Goal: Use online tool/utility

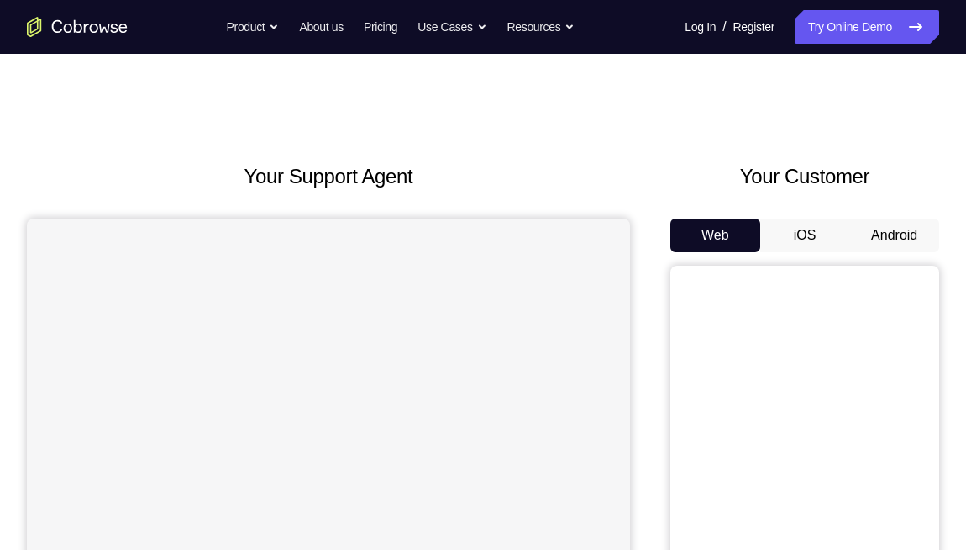
scroll to position [158, 0]
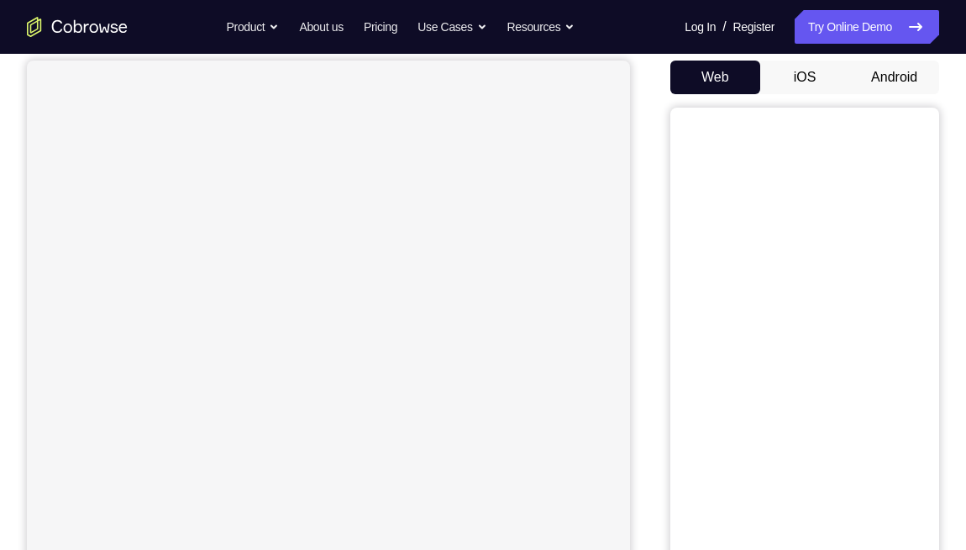
click at [882, 90] on button "Android" at bounding box center [895, 78] width 90 height 34
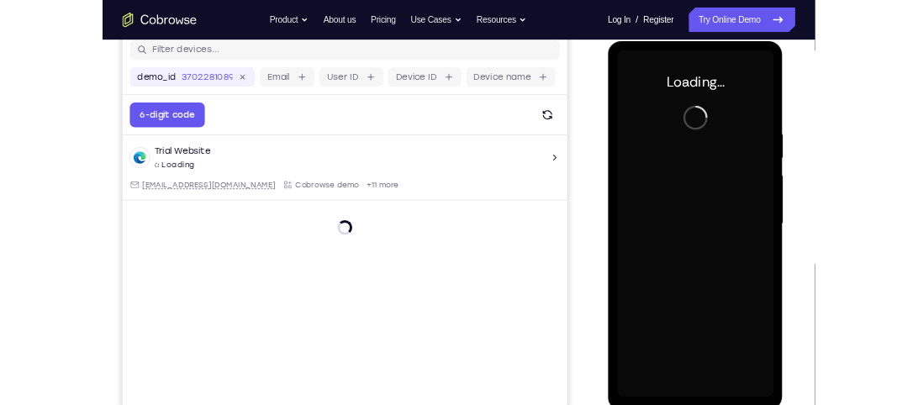
scroll to position [0, 0]
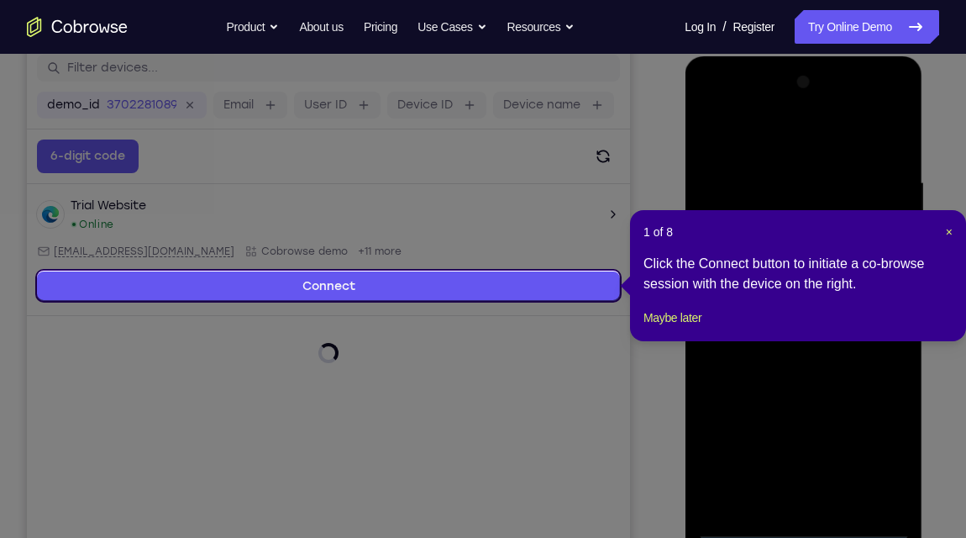
click at [917, 231] on header "1 of 8 ×" at bounding box center [798, 232] width 309 height 17
click at [917, 231] on span "×" at bounding box center [949, 231] width 7 height 13
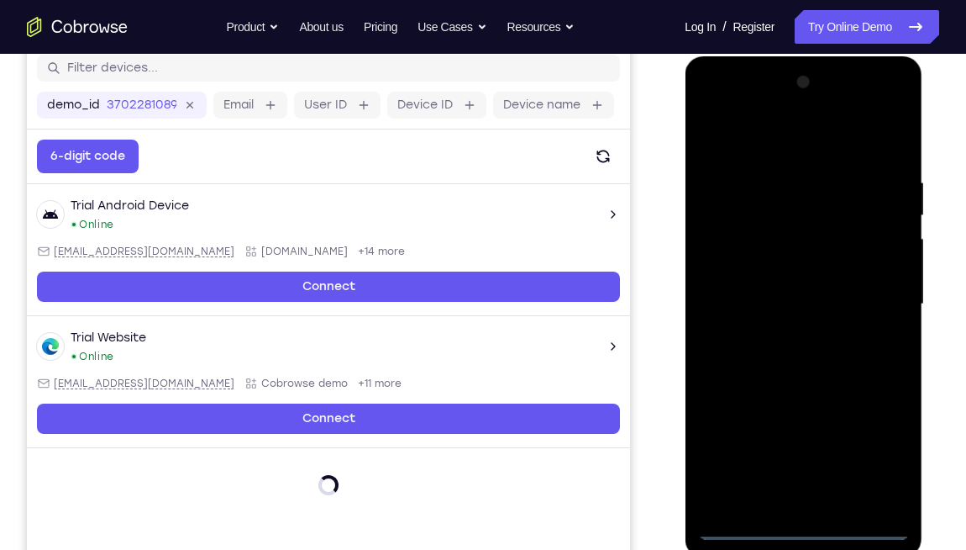
click at [806, 404] on div at bounding box center [803, 304] width 212 height 471
click at [881, 404] on div at bounding box center [803, 304] width 212 height 471
click at [758, 139] on div at bounding box center [803, 304] width 212 height 471
click at [866, 292] on div at bounding box center [803, 304] width 212 height 471
click at [782, 331] on div at bounding box center [803, 304] width 212 height 471
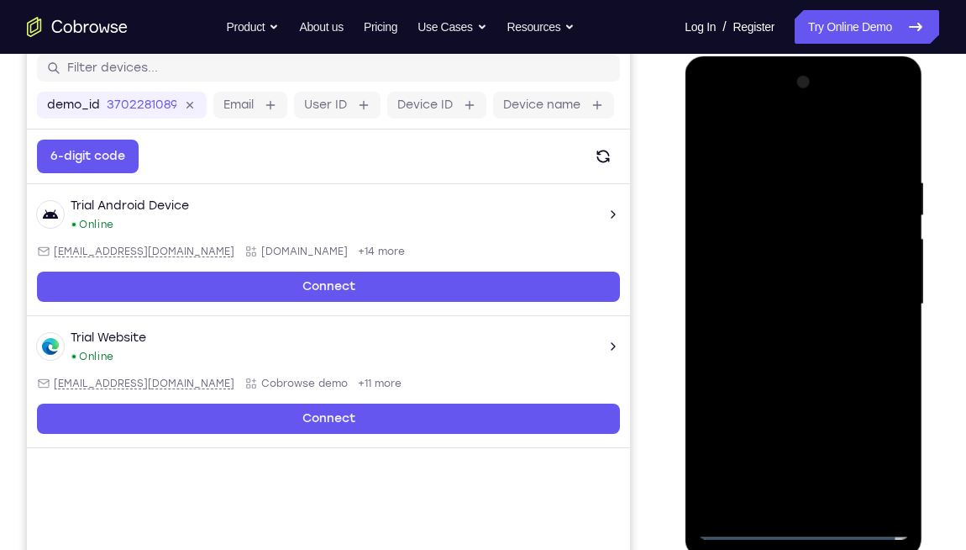
click at [787, 292] on div at bounding box center [803, 304] width 212 height 471
click at [780, 266] on div at bounding box center [803, 304] width 212 height 471
click at [771, 297] on div at bounding box center [803, 304] width 212 height 471
click at [749, 369] on div at bounding box center [803, 304] width 212 height 471
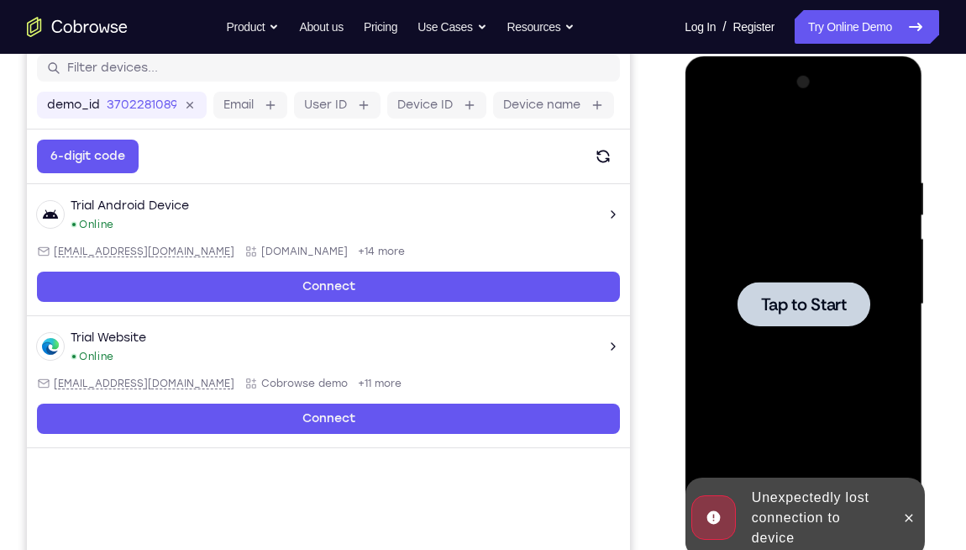
click at [771, 336] on div at bounding box center [803, 304] width 212 height 471
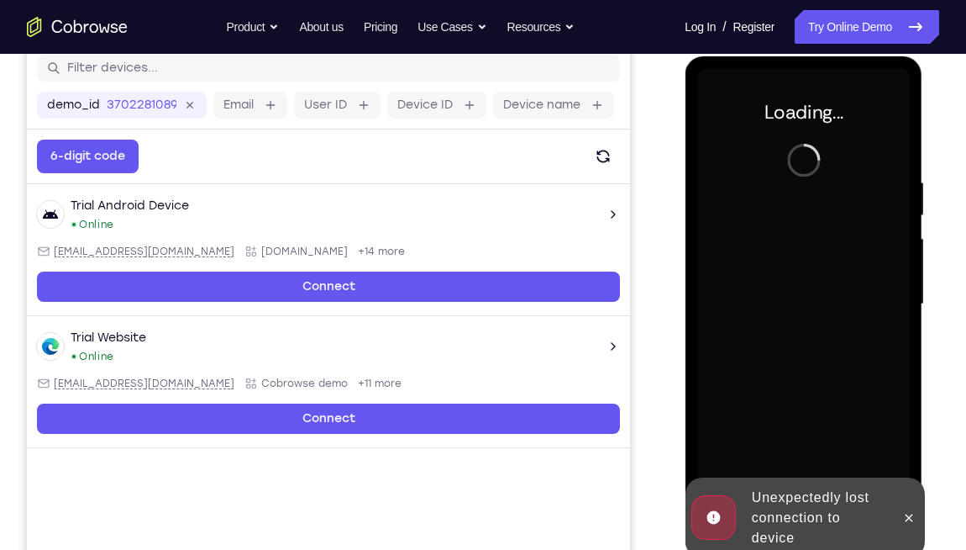
click at [794, 404] on div "Unexpectedly lost connection to device" at bounding box center [818, 518] width 147 height 74
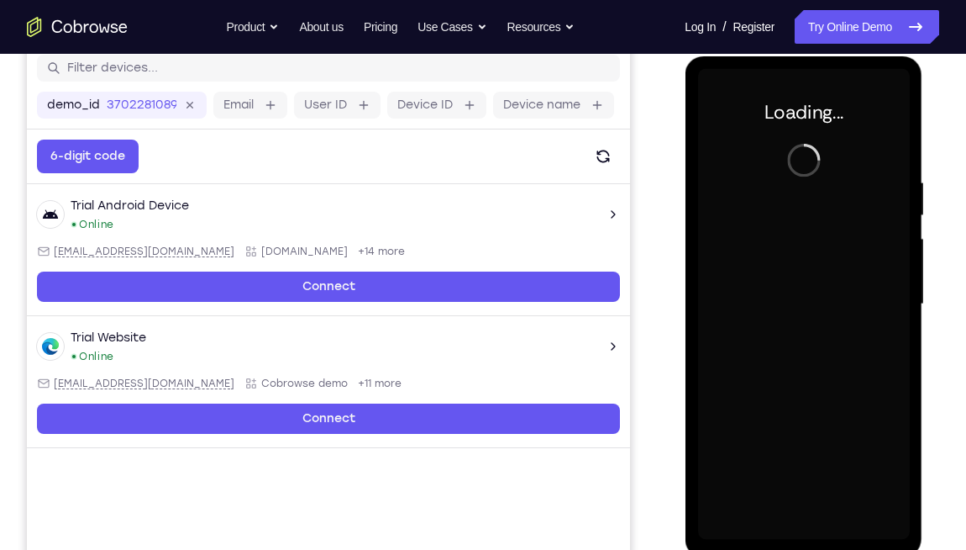
click at [843, 1] on nav "Go back Powerful, Flexible and Trustworthy. Avoid all extra friction for both A…" at bounding box center [483, 27] width 966 height 54
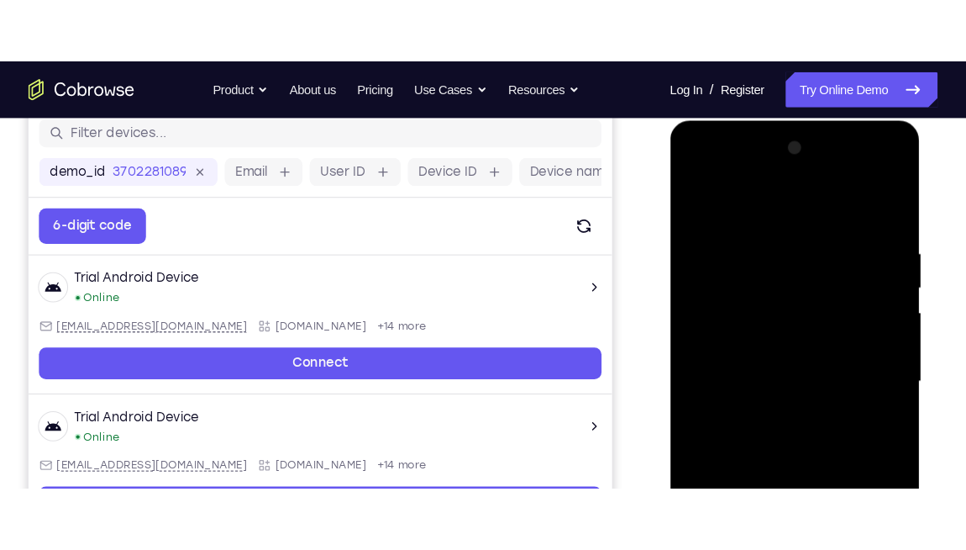
scroll to position [247, 0]
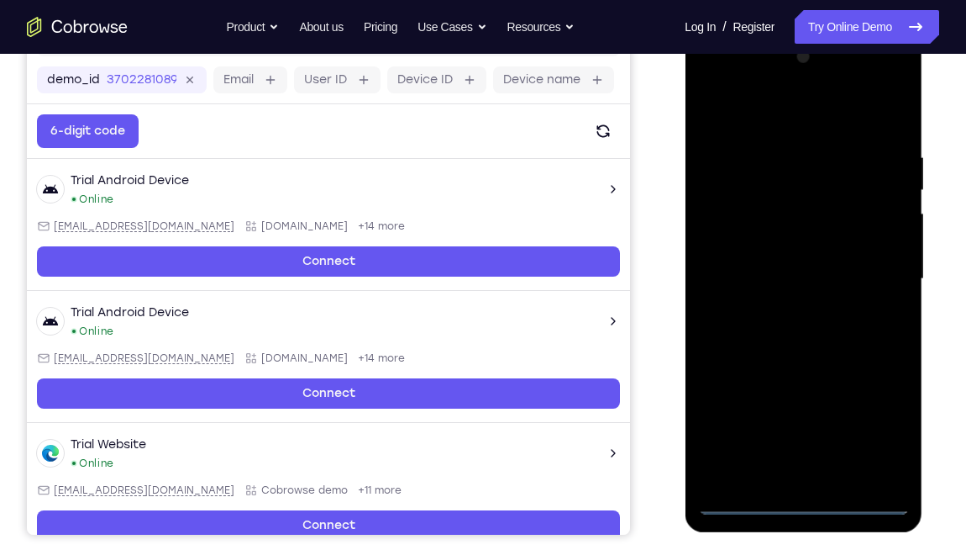
click at [803, 404] on div at bounding box center [803, 279] width 212 height 471
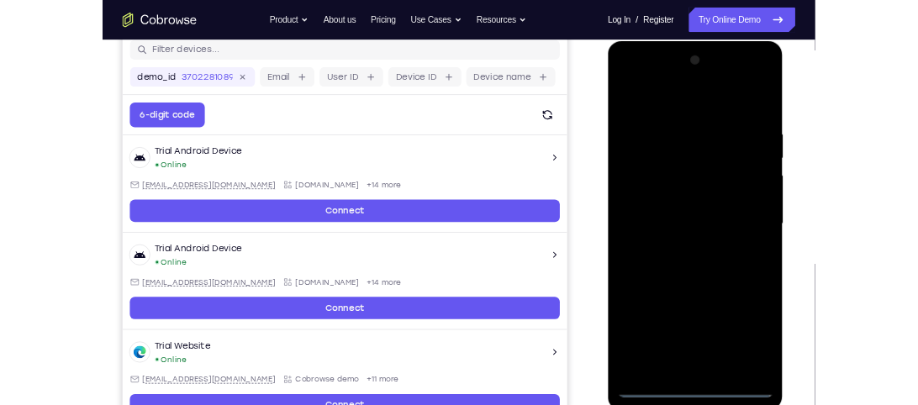
scroll to position [221, 0]
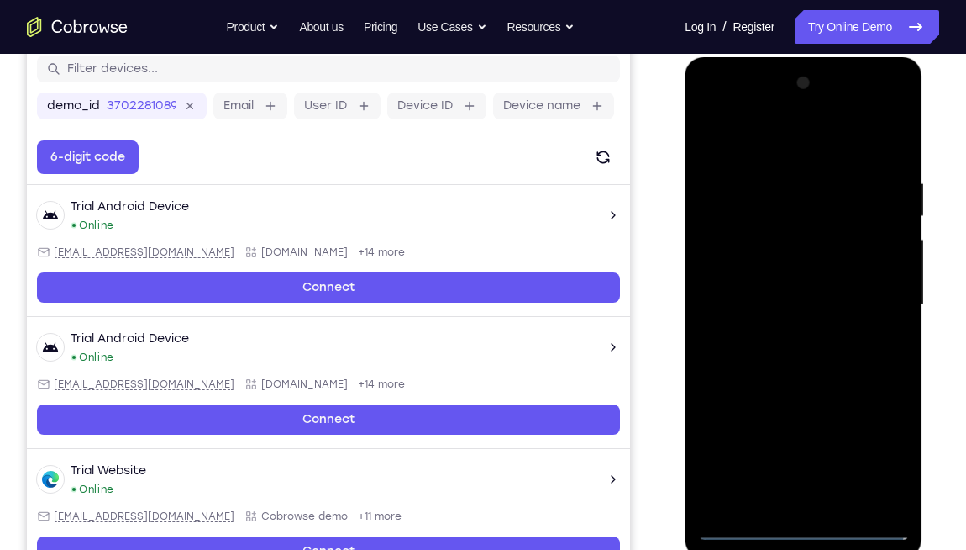
click at [804, 404] on div at bounding box center [803, 305] width 212 height 471
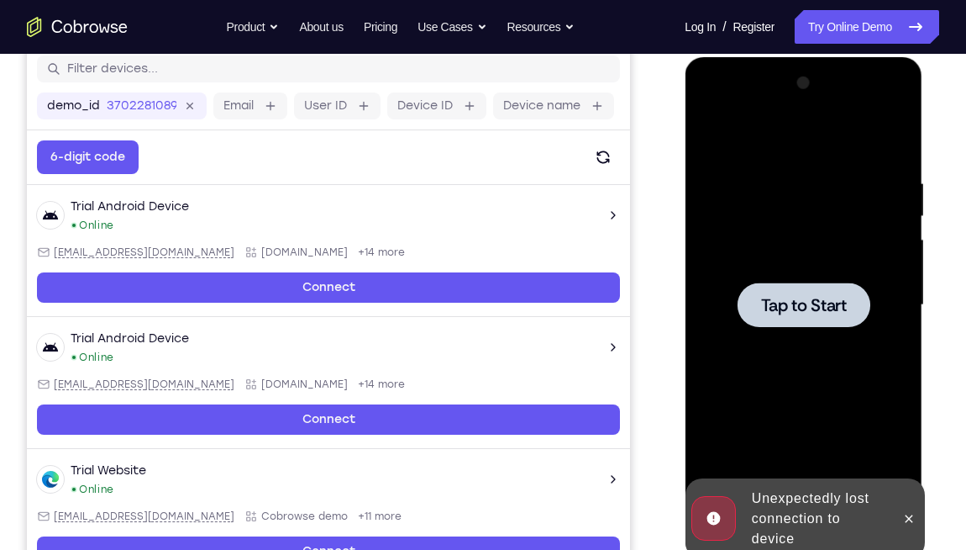
click at [845, 375] on div at bounding box center [803, 305] width 212 height 471
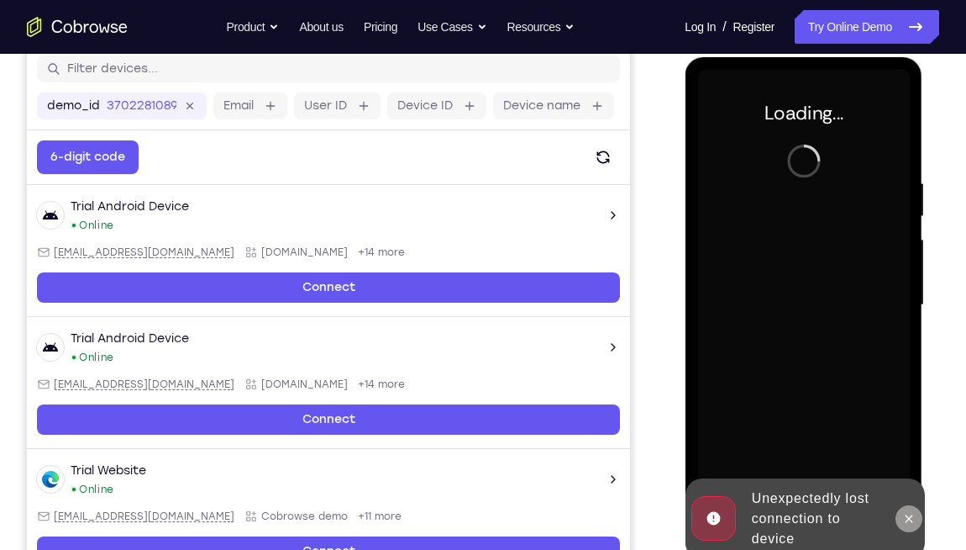
click at [904, 404] on icon at bounding box center [908, 518] width 13 height 13
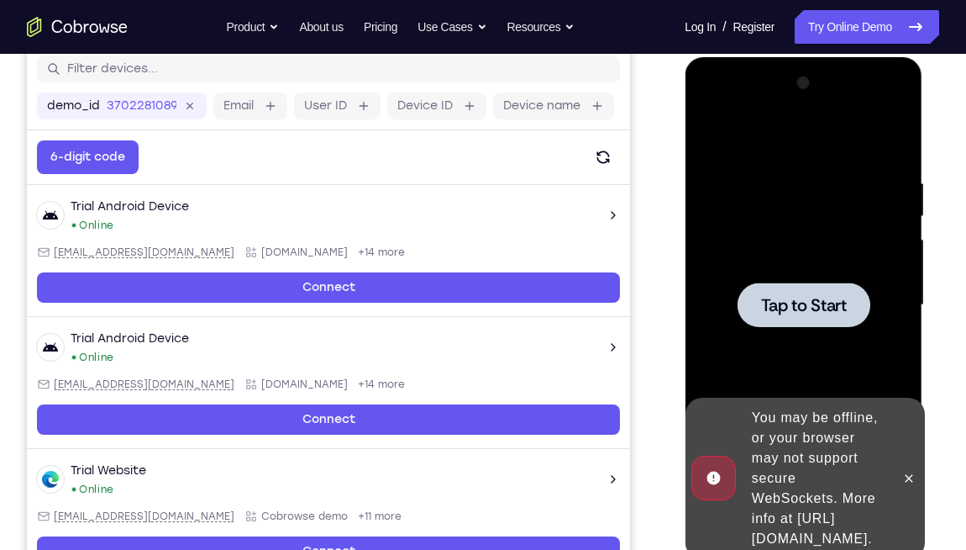
click at [814, 250] on div at bounding box center [803, 305] width 212 height 471
click at [773, 404] on div "You may be offline, or your browser may not support secure WebSockets. More inf…" at bounding box center [818, 478] width 147 height 155
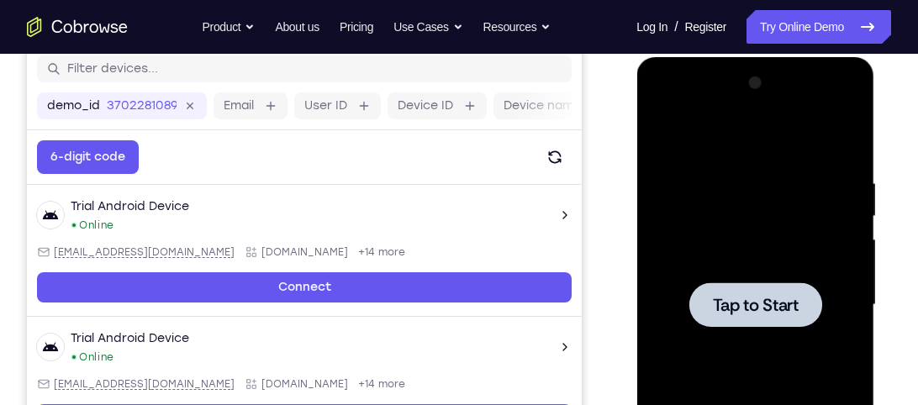
click at [787, 72] on div at bounding box center [755, 305] width 212 height 471
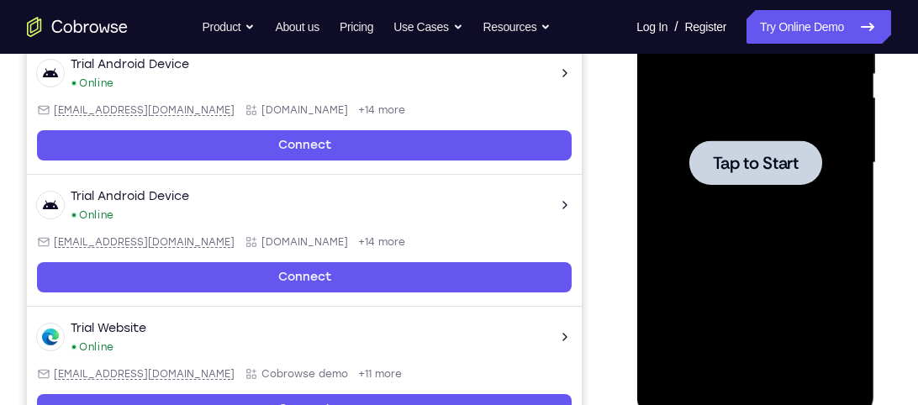
scroll to position [382, 0]
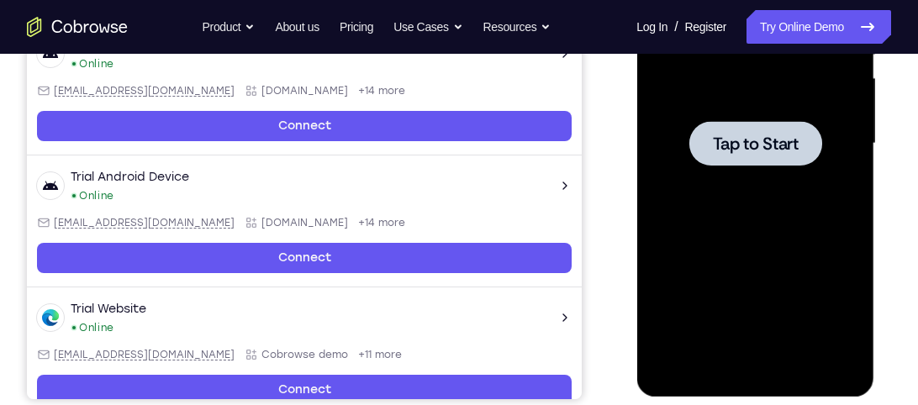
click at [776, 201] on div at bounding box center [755, 143] width 212 height 471
click at [758, 135] on span "Tap to Start" at bounding box center [755, 143] width 86 height 17
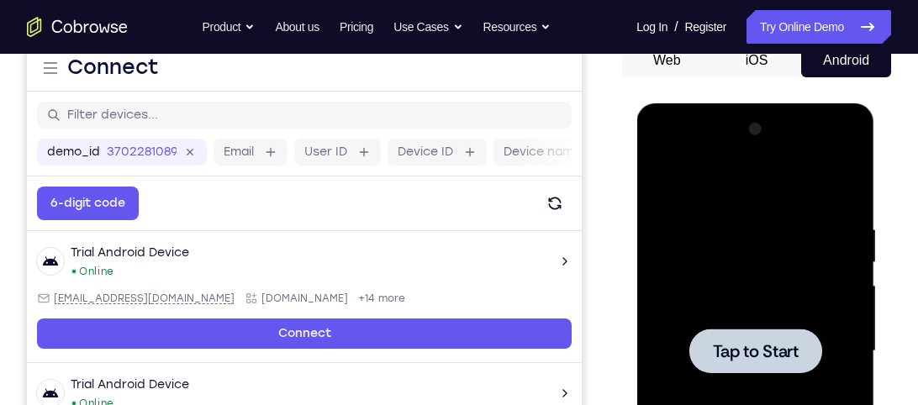
scroll to position [0, 0]
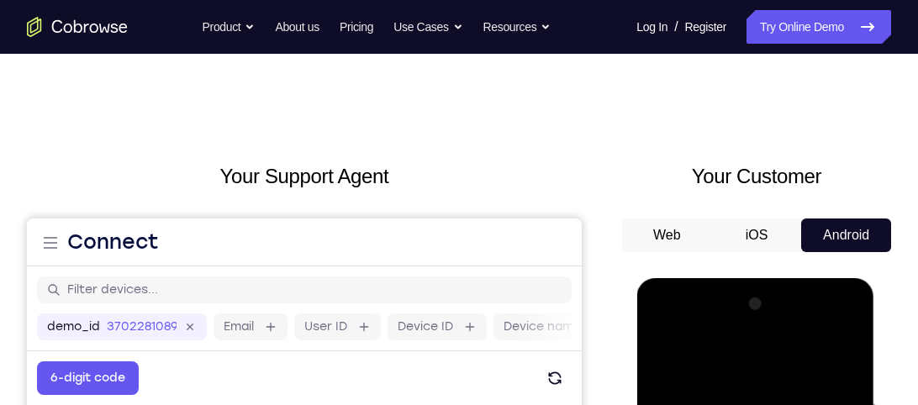
click at [672, 242] on button "Web" at bounding box center [667, 235] width 90 height 34
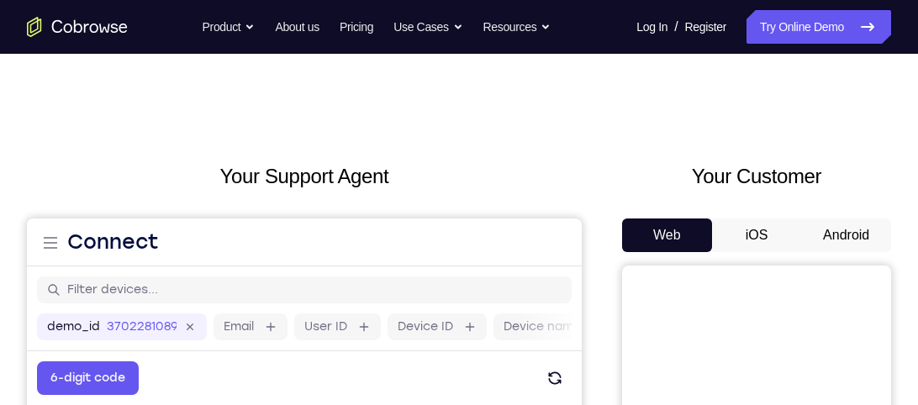
click at [837, 239] on button "Android" at bounding box center [846, 235] width 90 height 34
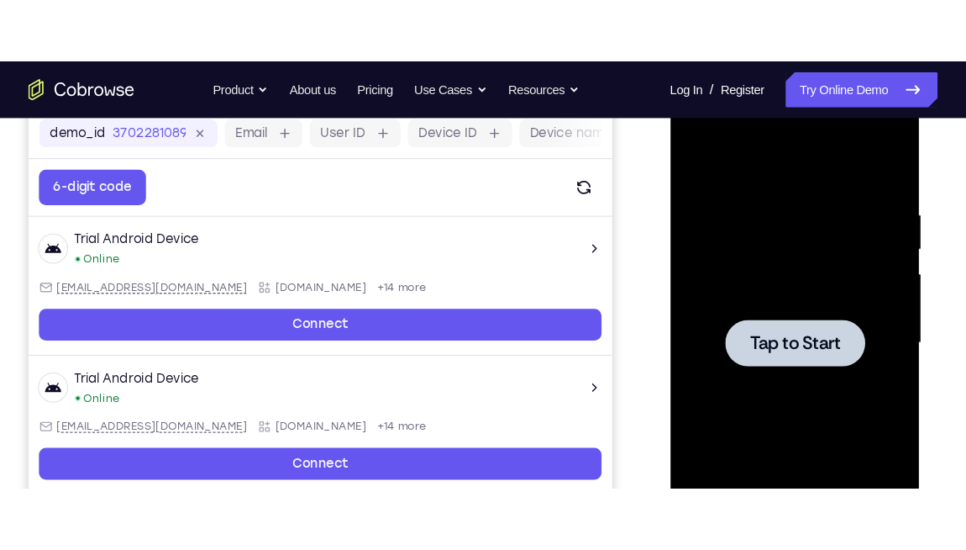
scroll to position [260, 0]
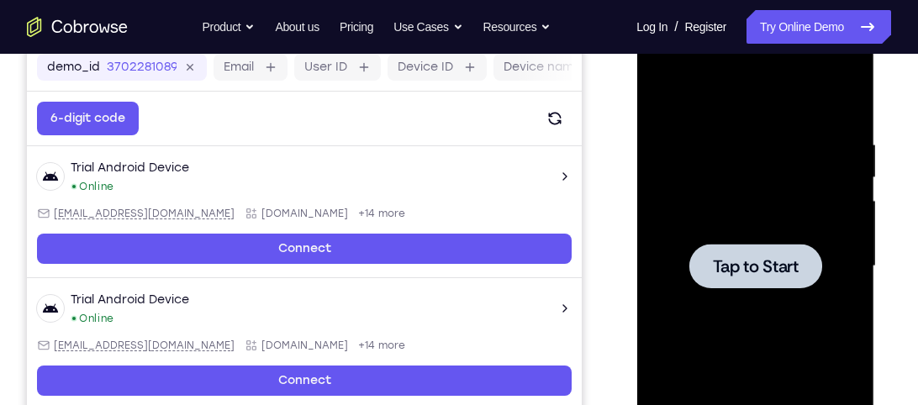
click at [808, 219] on div at bounding box center [755, 266] width 212 height 471
click at [804, 224] on div at bounding box center [755, 266] width 212 height 471
click at [807, 255] on div at bounding box center [754, 266] width 133 height 45
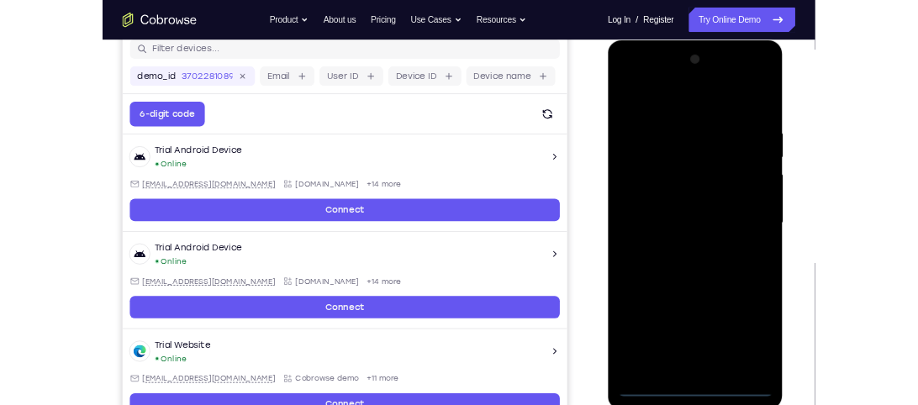
scroll to position [223, 0]
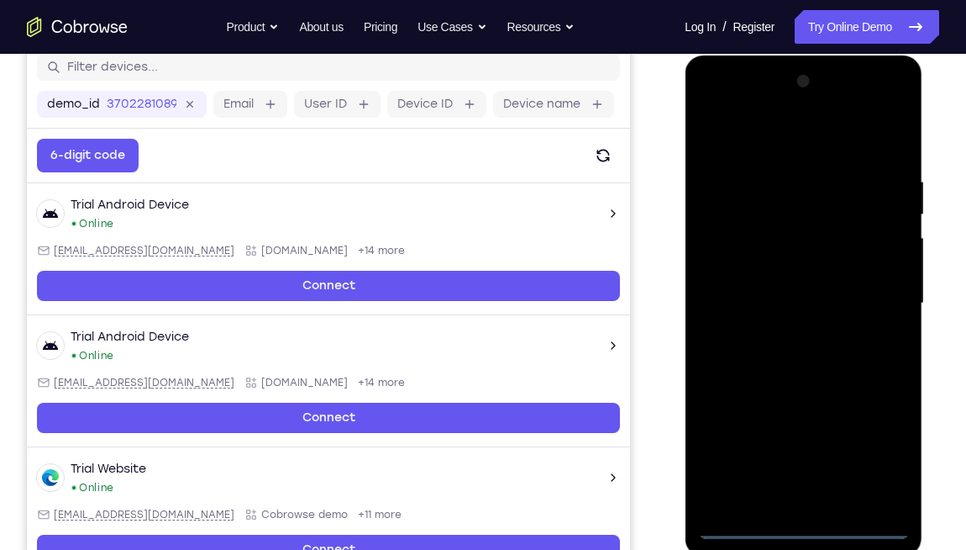
click at [810, 404] on div at bounding box center [803, 303] width 212 height 471
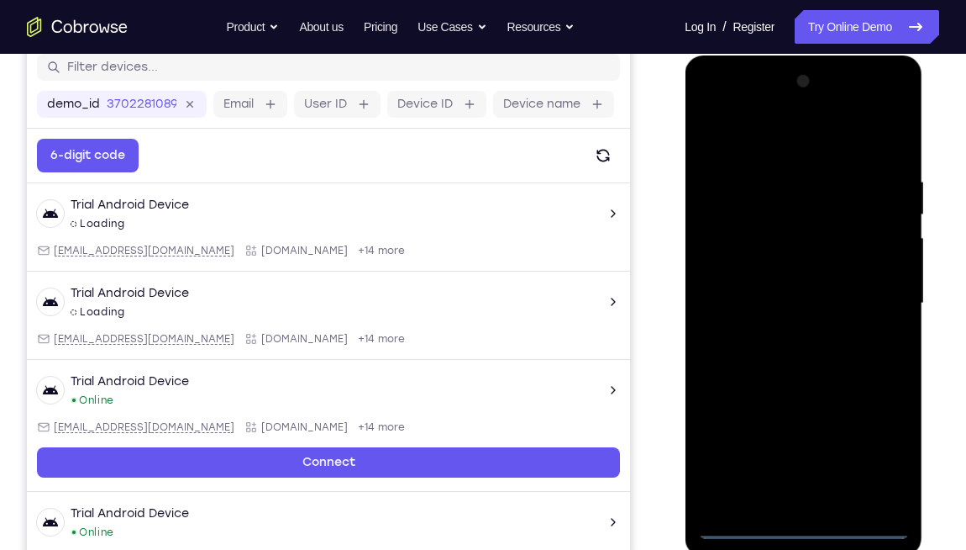
click at [810, 404] on div at bounding box center [803, 303] width 212 height 471
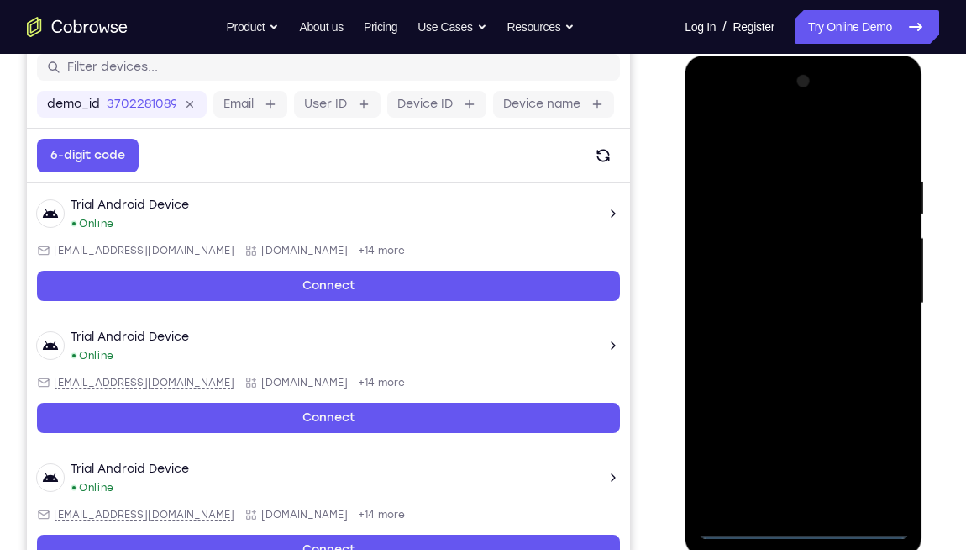
click at [810, 404] on div at bounding box center [803, 303] width 212 height 471
click at [877, 404] on div at bounding box center [803, 303] width 212 height 471
click at [775, 142] on div at bounding box center [803, 303] width 212 height 471
drag, startPoint x: 911, startPoint y: 304, endPoint x: 917, endPoint y: 248, distance: 56.6
click at [917, 248] on div at bounding box center [804, 305] width 238 height 501
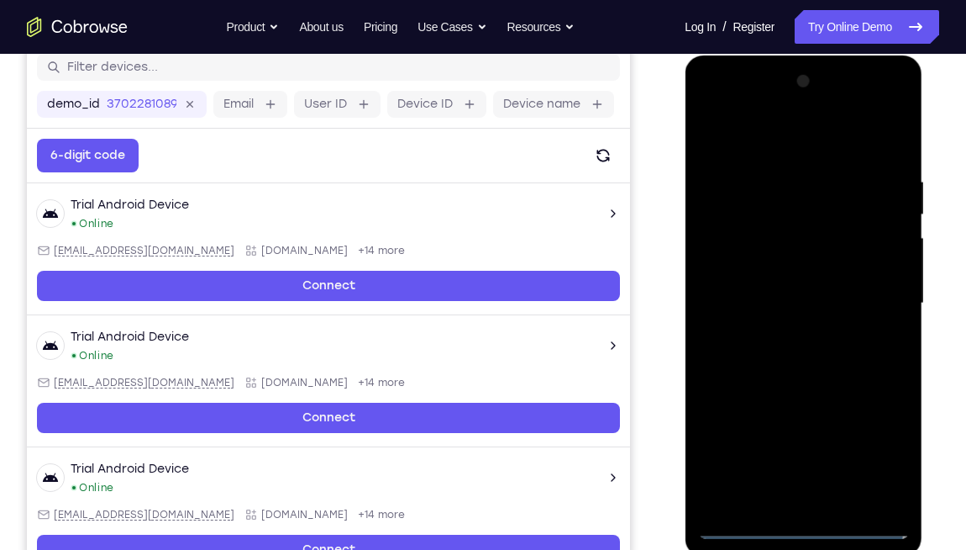
click at [917, 248] on div at bounding box center [804, 305] width 238 height 501
click at [873, 287] on div at bounding box center [803, 303] width 212 height 471
click at [785, 334] on div at bounding box center [803, 303] width 212 height 471
click at [759, 287] on div at bounding box center [803, 303] width 212 height 471
click at [744, 264] on div at bounding box center [803, 303] width 212 height 471
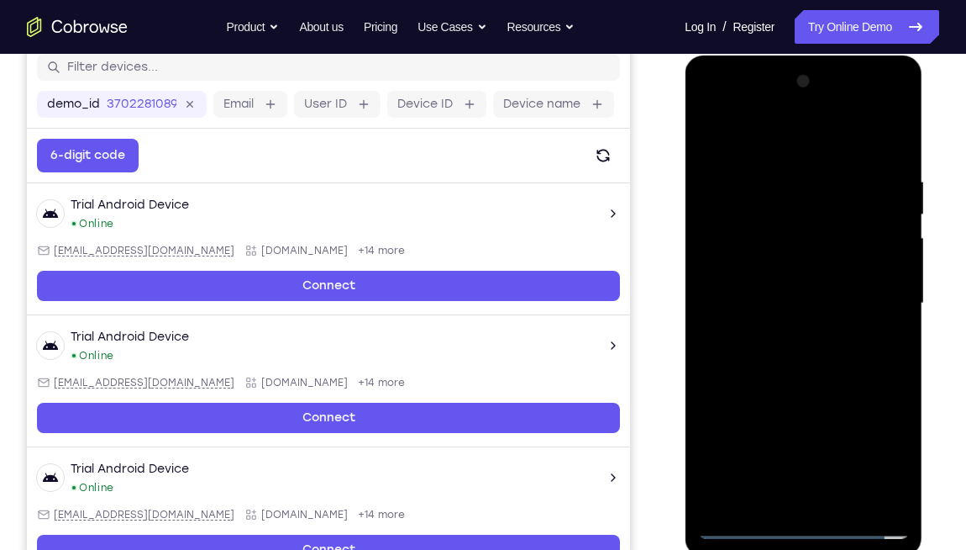
click at [766, 311] on div at bounding box center [803, 303] width 212 height 471
click at [771, 357] on div at bounding box center [803, 303] width 212 height 471
click at [766, 369] on div at bounding box center [803, 303] width 212 height 471
click at [839, 404] on div at bounding box center [803, 303] width 212 height 471
click at [830, 393] on div at bounding box center [803, 303] width 212 height 471
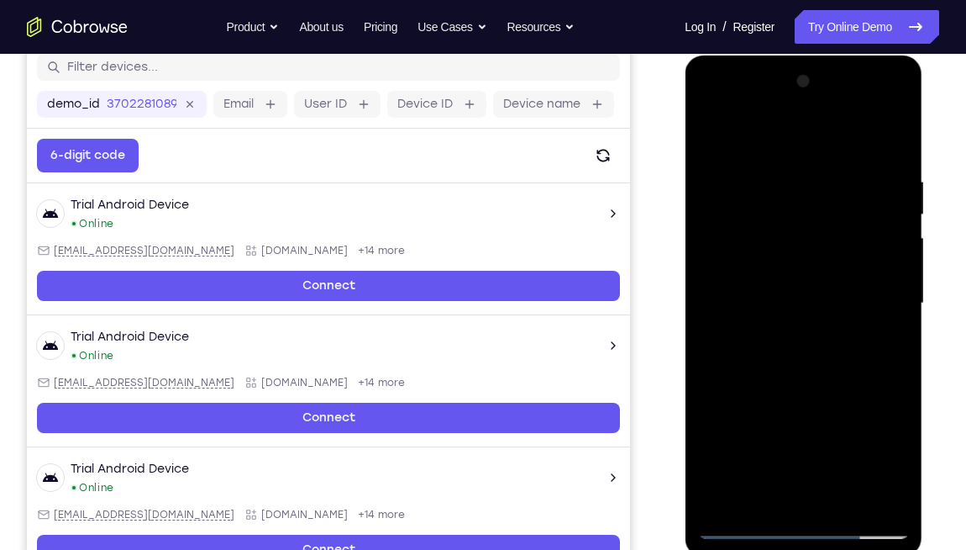
click at [792, 282] on div at bounding box center [803, 303] width 212 height 471
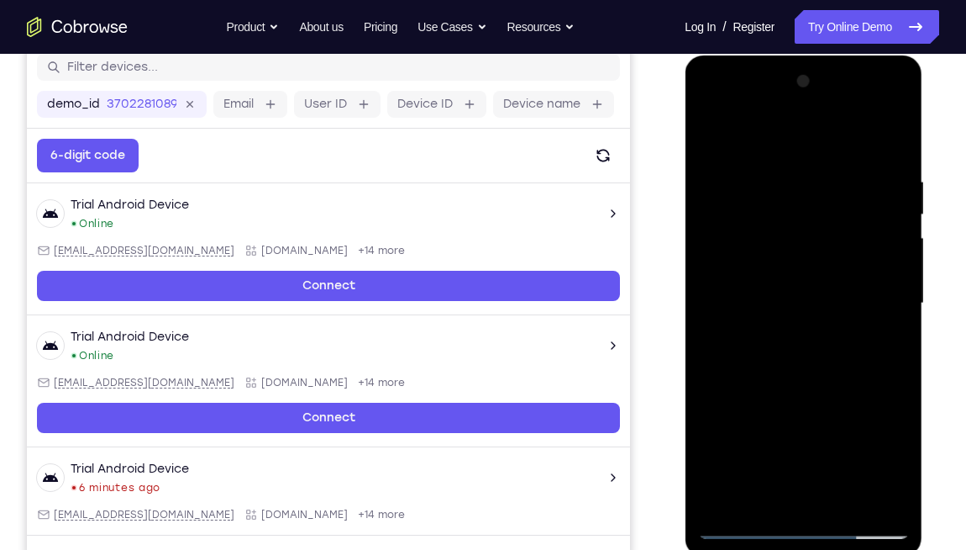
click at [776, 366] on div at bounding box center [803, 303] width 212 height 471
click at [839, 404] on div at bounding box center [803, 303] width 212 height 471
click at [746, 404] on div at bounding box center [803, 303] width 212 height 471
click at [767, 404] on div at bounding box center [803, 303] width 212 height 471
click at [786, 136] on div at bounding box center [803, 303] width 212 height 471
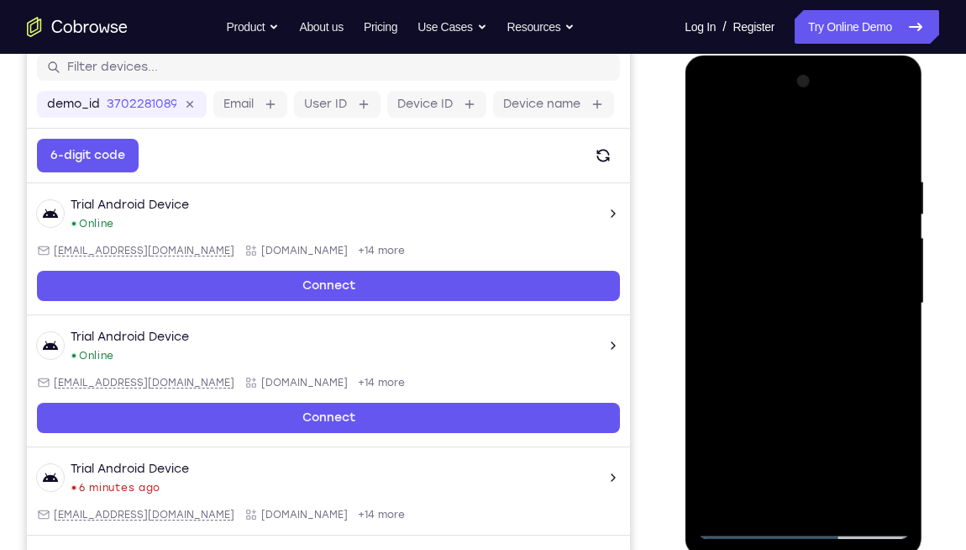
click at [754, 186] on div at bounding box center [803, 303] width 212 height 471
click at [730, 167] on div at bounding box center [803, 303] width 212 height 471
click at [715, 122] on div at bounding box center [803, 303] width 212 height 471
click at [710, 133] on div at bounding box center [803, 303] width 212 height 471
click at [751, 404] on div at bounding box center [803, 303] width 212 height 471
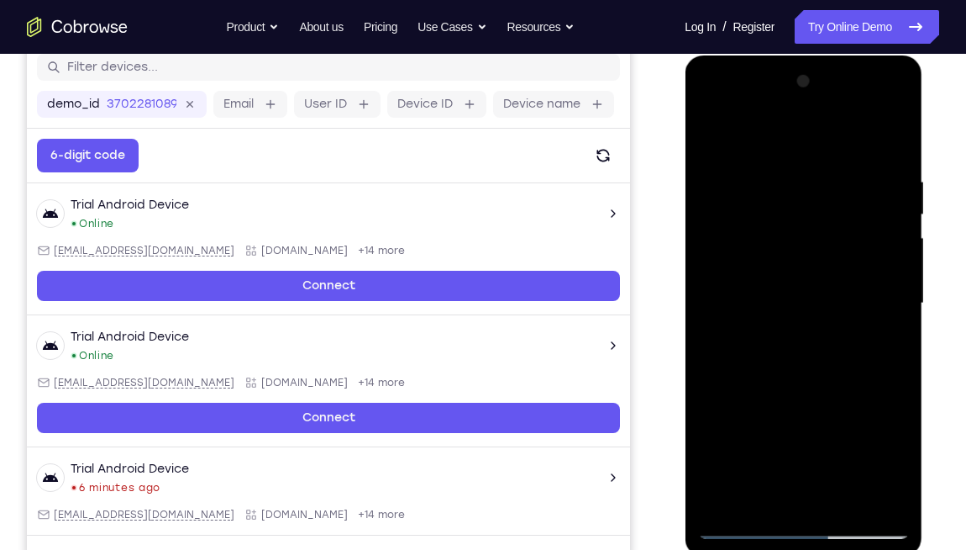
click at [755, 404] on div at bounding box center [803, 303] width 212 height 471
click at [768, 404] on div at bounding box center [803, 303] width 212 height 471
click at [755, 140] on div at bounding box center [803, 303] width 212 height 471
click at [757, 112] on div at bounding box center [803, 303] width 212 height 471
click at [734, 239] on div at bounding box center [803, 303] width 212 height 471
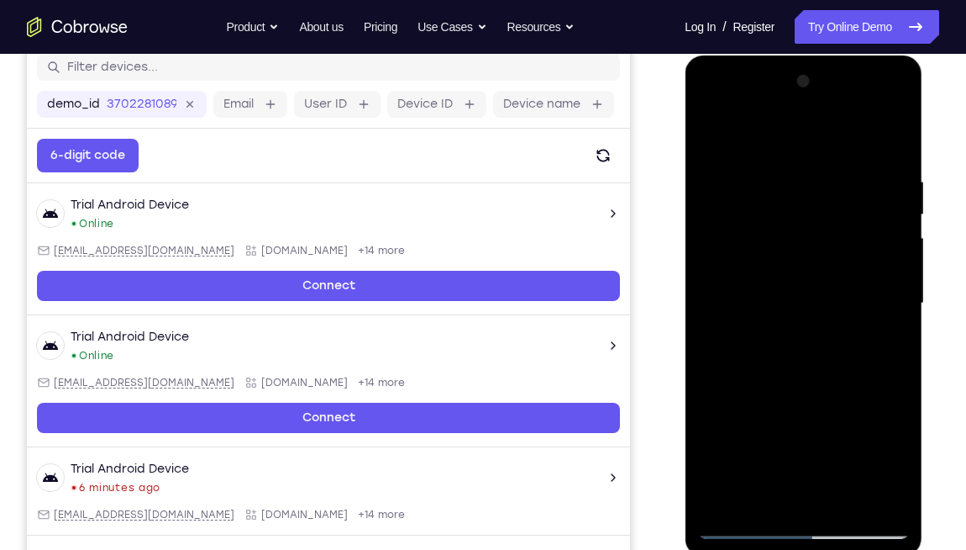
click at [736, 309] on div at bounding box center [803, 303] width 212 height 471
click at [737, 298] on div at bounding box center [803, 303] width 212 height 471
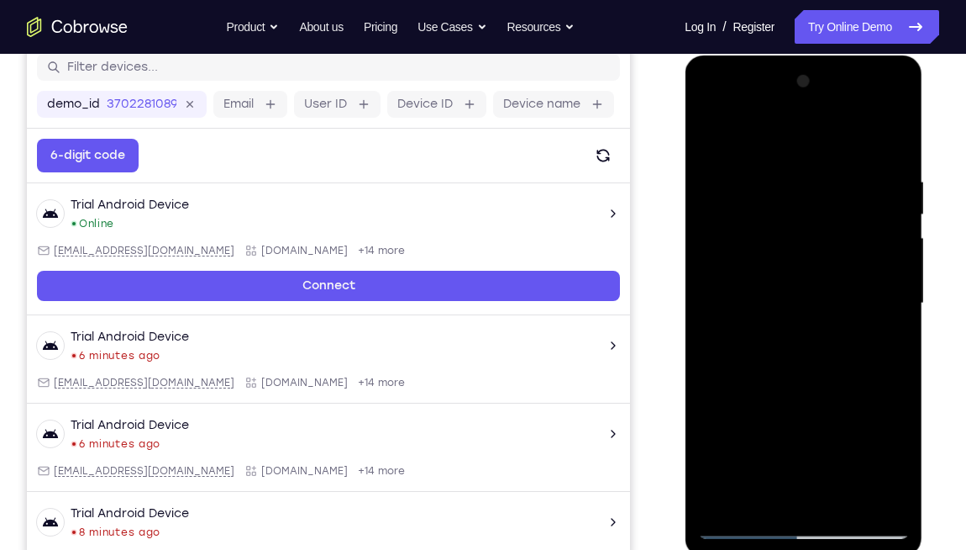
click at [884, 287] on div at bounding box center [803, 303] width 212 height 471
click at [821, 296] on div at bounding box center [803, 303] width 212 height 471
click at [823, 315] on div at bounding box center [803, 303] width 212 height 471
drag, startPoint x: 767, startPoint y: 152, endPoint x: 782, endPoint y: 27, distance: 126.1
click at [782, 55] on html "Online web based iOS Simulators and Android Emulators. Run iPhone, iPad, Mobile…" at bounding box center [804, 307] width 239 height 504
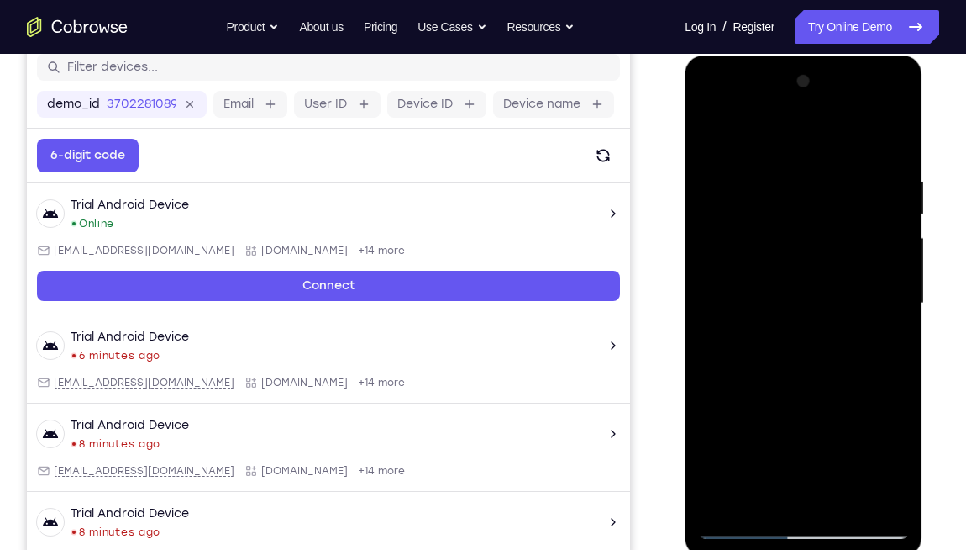
click at [755, 404] on div at bounding box center [803, 303] width 212 height 471
click at [727, 404] on div at bounding box center [803, 303] width 212 height 471
drag, startPoint x: 751, startPoint y: 426, endPoint x: 763, endPoint y: 360, distance: 66.6
click at [763, 360] on div at bounding box center [803, 303] width 212 height 471
drag, startPoint x: 766, startPoint y: 371, endPoint x: 777, endPoint y: 299, distance: 73.2
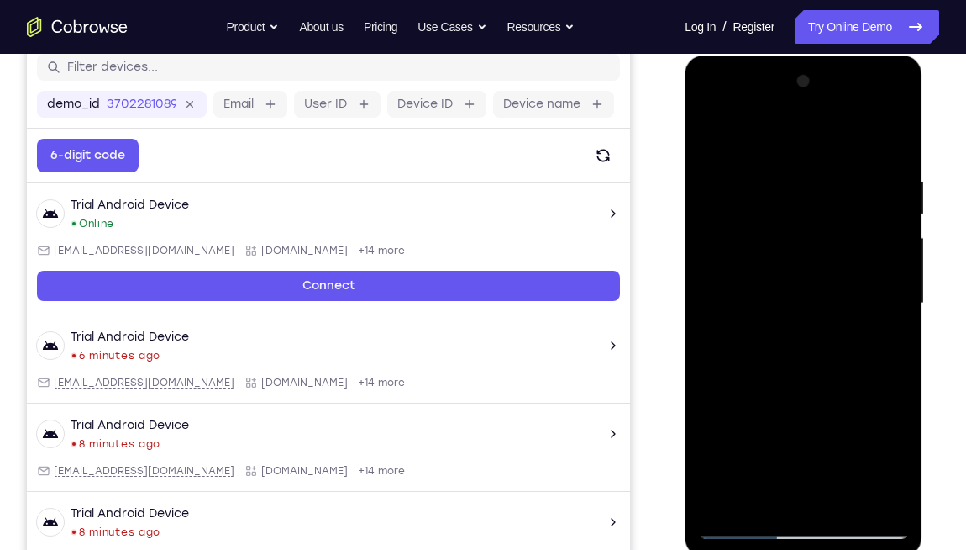
click at [777, 299] on div at bounding box center [803, 303] width 212 height 471
drag, startPoint x: 771, startPoint y: 326, endPoint x: 762, endPoint y: 477, distance: 151.5
click at [762, 404] on div at bounding box center [803, 303] width 212 height 471
drag, startPoint x: 764, startPoint y: 228, endPoint x: 758, endPoint y: 333, distance: 105.2
click at [758, 333] on div at bounding box center [803, 303] width 212 height 471
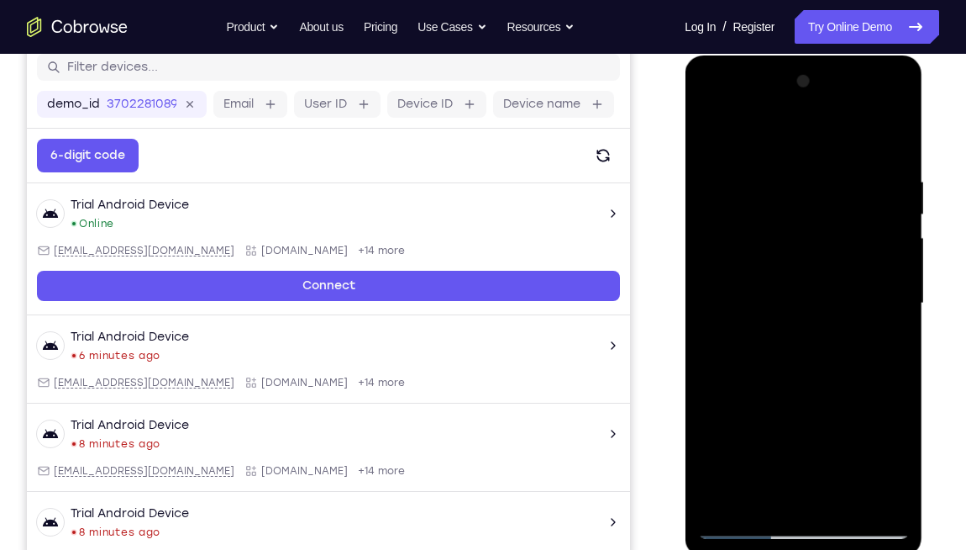
click at [752, 148] on div at bounding box center [803, 303] width 212 height 471
click at [796, 256] on div at bounding box center [803, 303] width 212 height 471
click at [797, 324] on div at bounding box center [803, 303] width 212 height 471
click at [794, 371] on div at bounding box center [803, 303] width 212 height 471
click at [797, 404] on div at bounding box center [803, 303] width 212 height 471
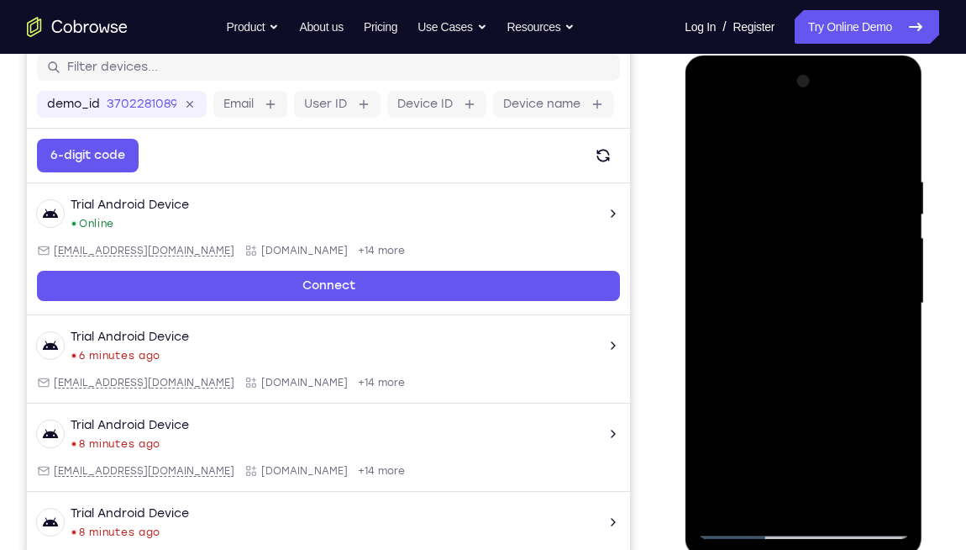
drag, startPoint x: 802, startPoint y: 460, endPoint x: 818, endPoint y: 373, distance: 88.8
click at [818, 373] on div at bounding box center [803, 303] width 212 height 471
click at [799, 404] on div at bounding box center [803, 303] width 212 height 471
drag, startPoint x: 821, startPoint y: 391, endPoint x: 852, endPoint y: 209, distance: 184.1
click at [852, 209] on div at bounding box center [803, 303] width 212 height 471
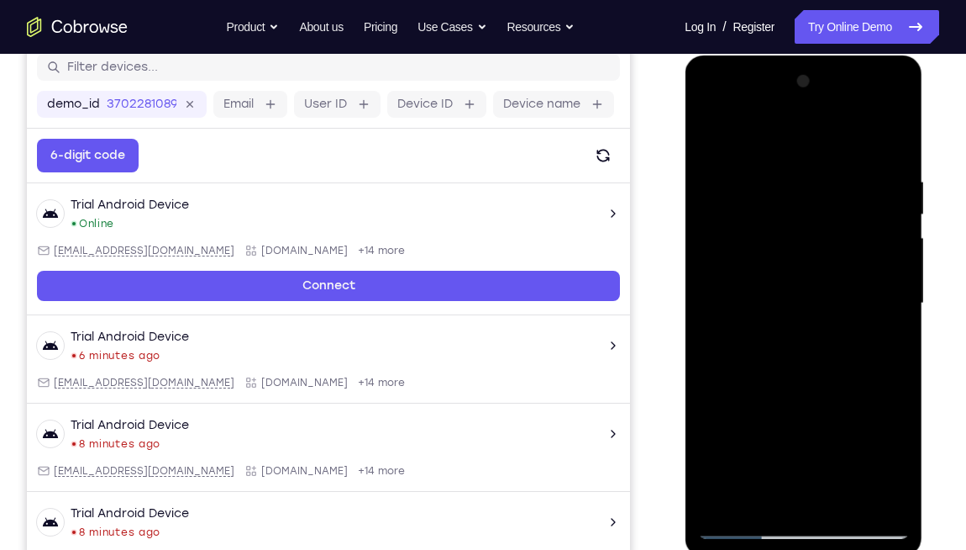
click at [794, 307] on div at bounding box center [803, 303] width 212 height 471
click at [784, 368] on div at bounding box center [803, 303] width 212 height 471
drag, startPoint x: 780, startPoint y: 204, endPoint x: 775, endPoint y: 329, distance: 125.3
click at [775, 329] on div at bounding box center [803, 303] width 212 height 471
click at [729, 404] on div at bounding box center [803, 303] width 212 height 471
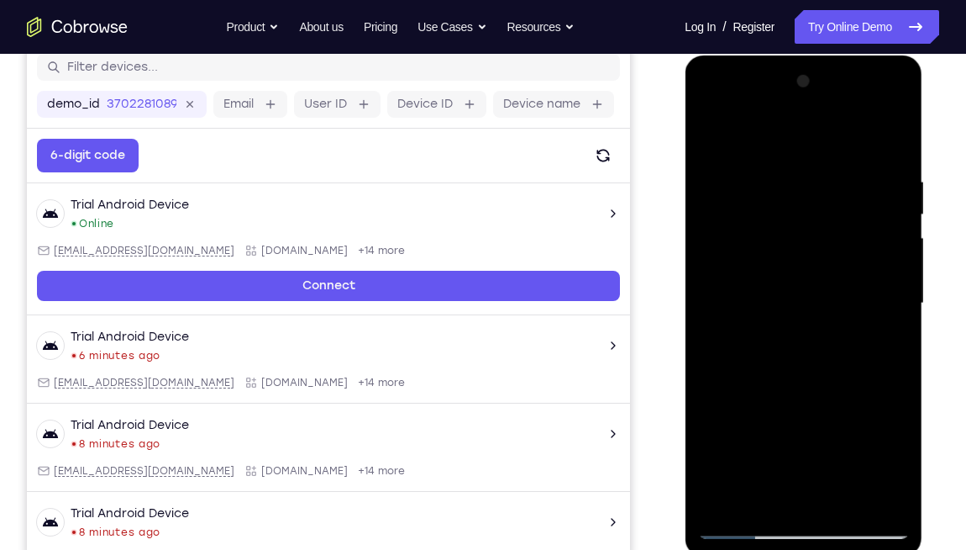
click at [738, 208] on div at bounding box center [803, 303] width 212 height 471
click at [900, 313] on div at bounding box center [803, 303] width 212 height 471
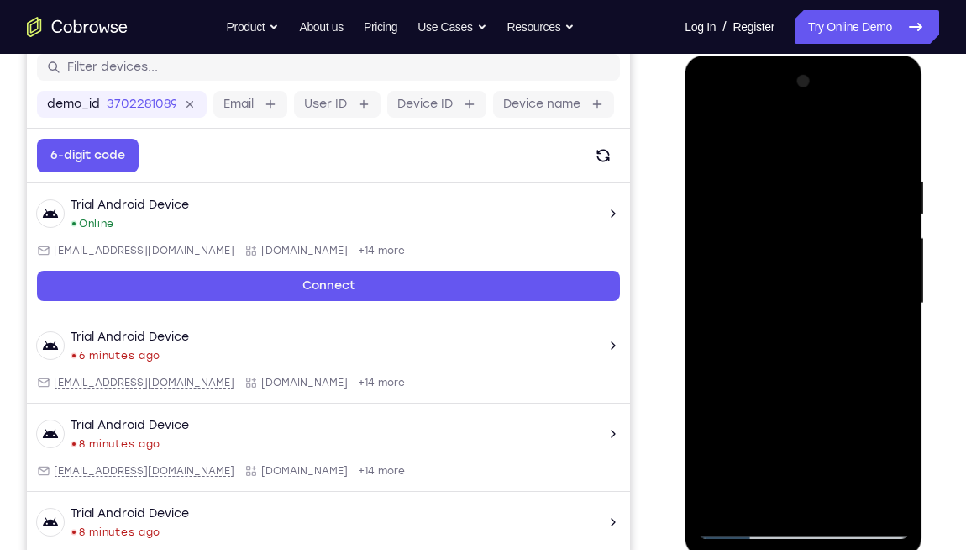
click at [900, 313] on div at bounding box center [803, 303] width 212 height 471
click at [893, 145] on div at bounding box center [803, 303] width 212 height 471
drag, startPoint x: 827, startPoint y: 387, endPoint x: 828, endPoint y: 190, distance: 197.5
click at [828, 190] on div at bounding box center [803, 303] width 212 height 471
click at [729, 340] on div at bounding box center [803, 303] width 212 height 471
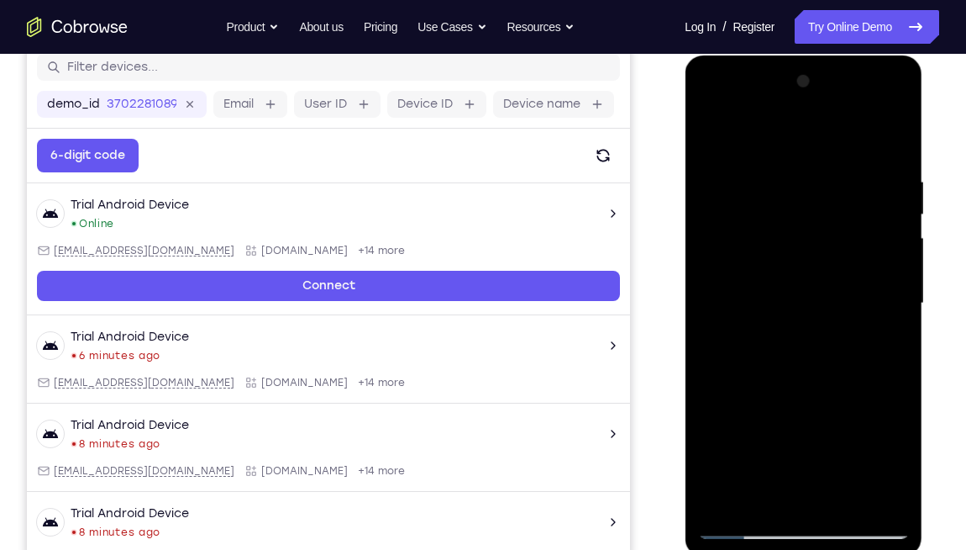
click at [899, 143] on div at bounding box center [803, 303] width 212 height 471
click at [876, 333] on div at bounding box center [803, 303] width 212 height 471
click at [894, 145] on div at bounding box center [803, 303] width 212 height 471
drag, startPoint x: 822, startPoint y: 250, endPoint x: 818, endPoint y: 355, distance: 104.3
click at [818, 355] on div at bounding box center [803, 303] width 212 height 471
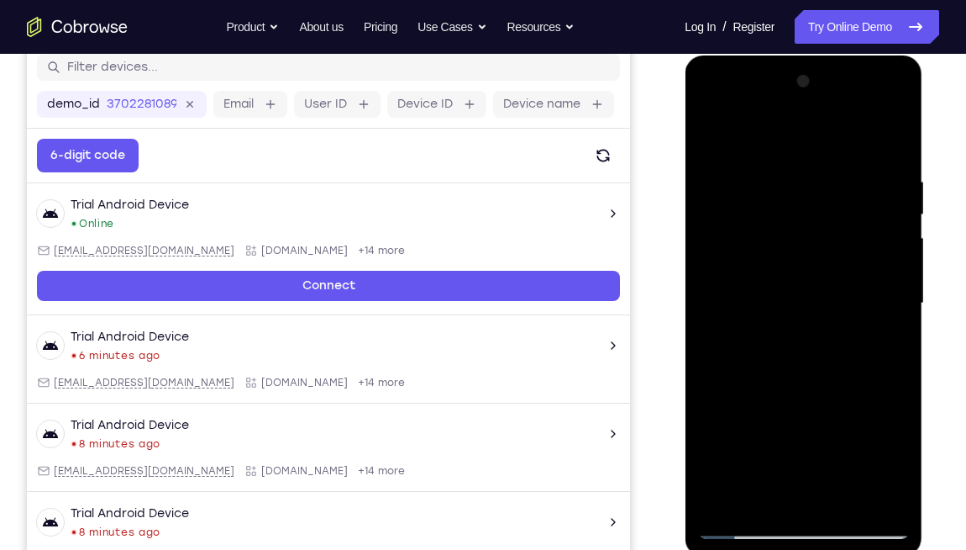
click at [737, 404] on div at bounding box center [803, 303] width 212 height 471
click at [851, 147] on div at bounding box center [803, 303] width 212 height 471
drag, startPoint x: 789, startPoint y: 407, endPoint x: 823, endPoint y: 239, distance: 171.4
click at [823, 239] on div at bounding box center [803, 303] width 212 height 471
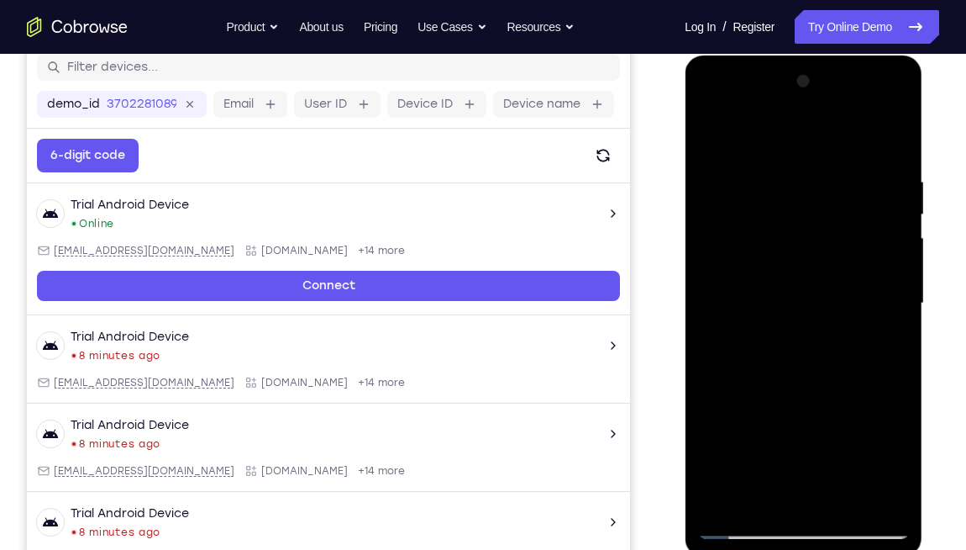
drag, startPoint x: 792, startPoint y: 400, endPoint x: 813, endPoint y: 261, distance: 140.1
click at [813, 261] on div at bounding box center [803, 303] width 212 height 471
click at [745, 404] on div at bounding box center [803, 303] width 212 height 471
click at [866, 134] on div at bounding box center [803, 303] width 212 height 471
click at [710, 216] on div at bounding box center [803, 303] width 212 height 471
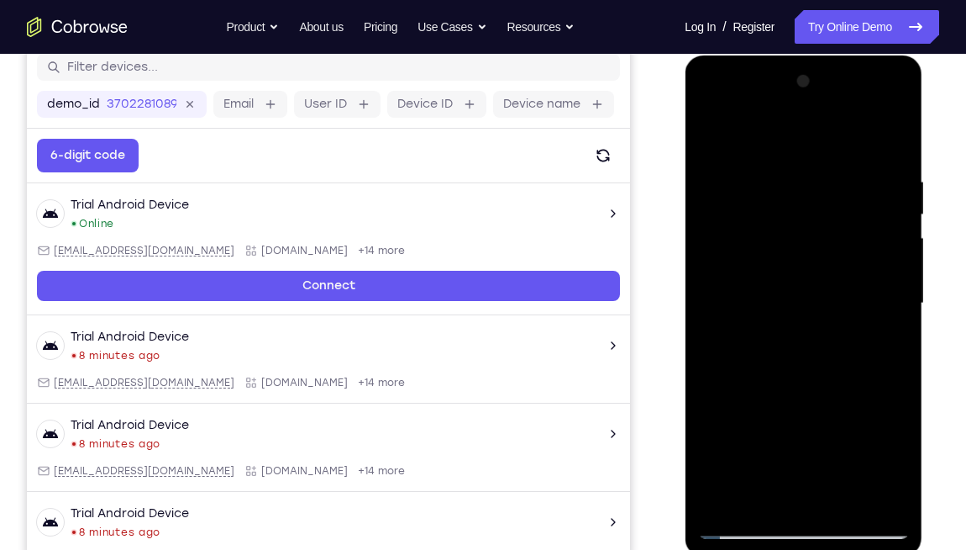
click at [902, 313] on div at bounding box center [803, 303] width 212 height 471
click at [714, 131] on div at bounding box center [803, 303] width 212 height 471
click at [875, 237] on div at bounding box center [803, 303] width 212 height 471
click at [897, 135] on div at bounding box center [803, 303] width 212 height 471
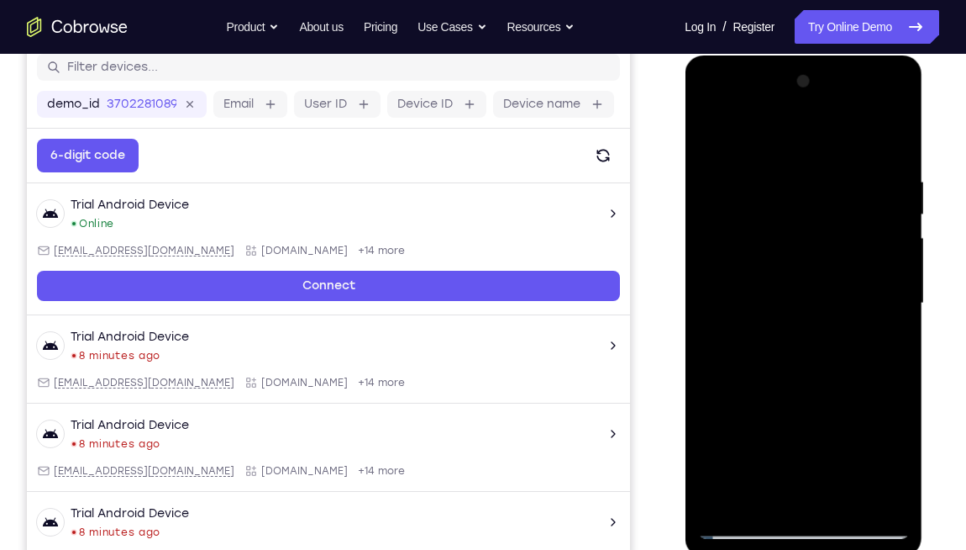
click at [712, 131] on div at bounding box center [803, 303] width 212 height 471
click at [892, 135] on div at bounding box center [803, 303] width 212 height 471
click at [757, 210] on div at bounding box center [803, 303] width 212 height 471
click at [758, 219] on div at bounding box center [803, 303] width 212 height 471
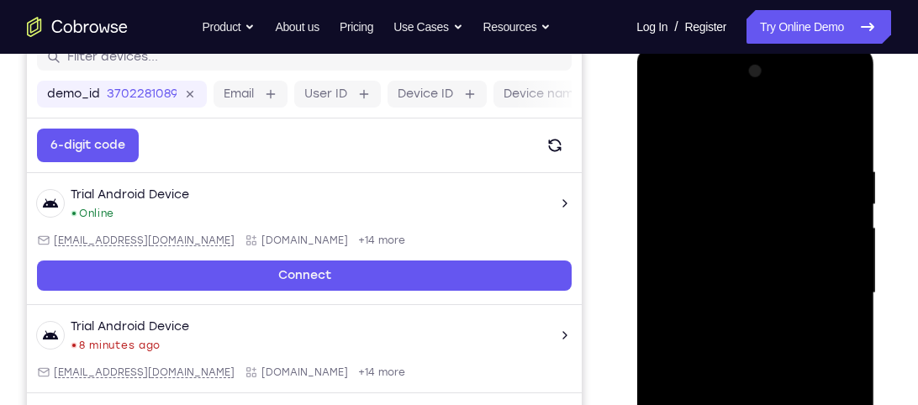
scroll to position [225, 0]
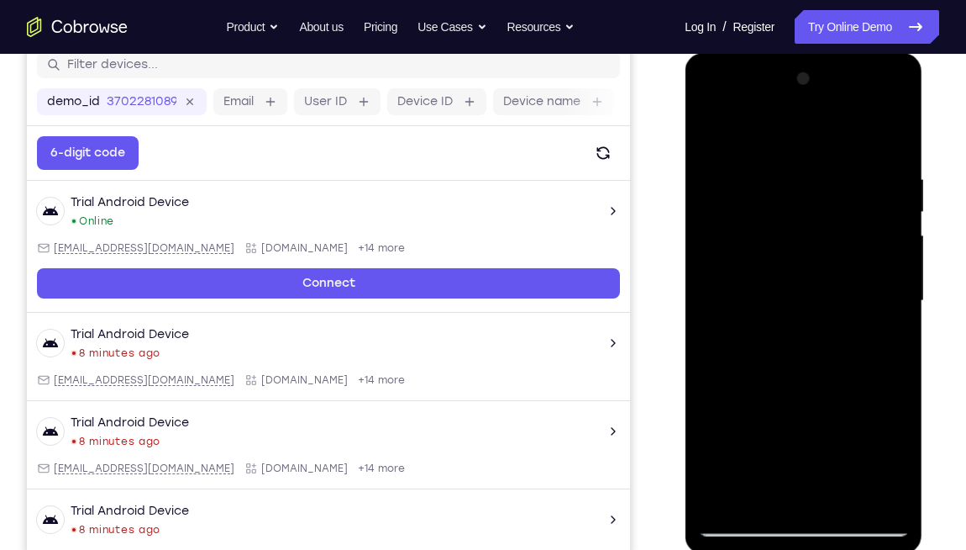
click at [707, 134] on div at bounding box center [803, 301] width 212 height 471
click at [751, 404] on div at bounding box center [803, 301] width 212 height 471
click at [839, 136] on div at bounding box center [803, 301] width 212 height 471
click at [771, 240] on div at bounding box center [803, 301] width 212 height 471
